Goal: Task Accomplishment & Management: Complete application form

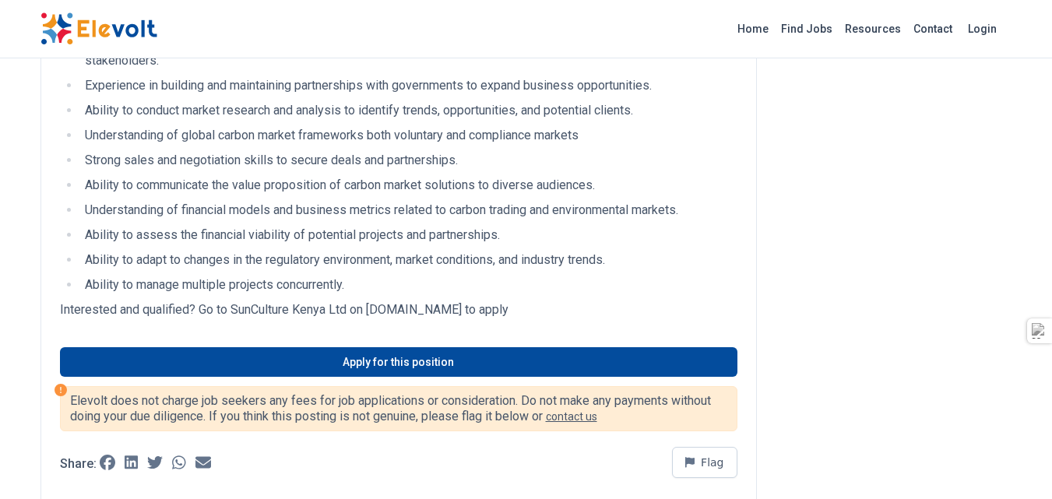
scroll to position [1048, 0]
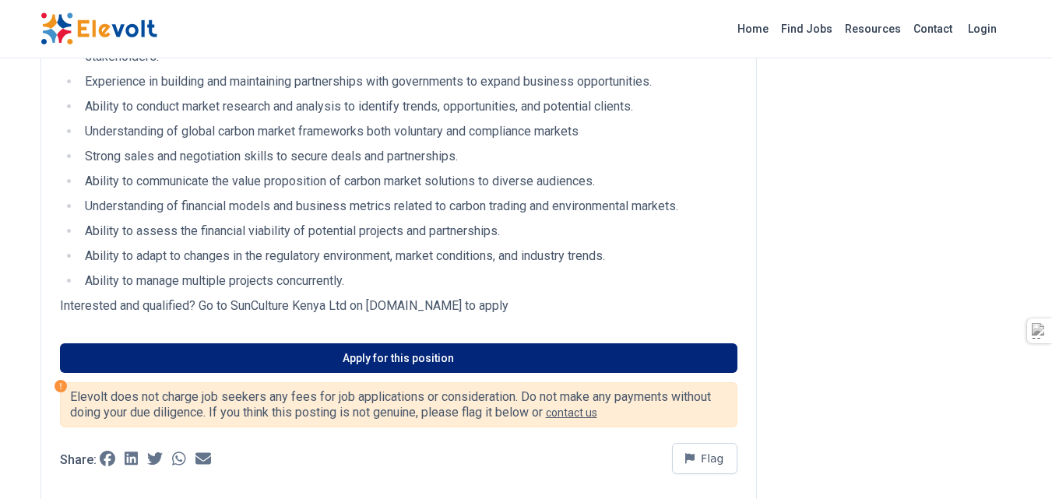
click at [677, 363] on link "Apply for this position" at bounding box center [398, 358] width 677 height 30
